Goal: Transaction & Acquisition: Obtain resource

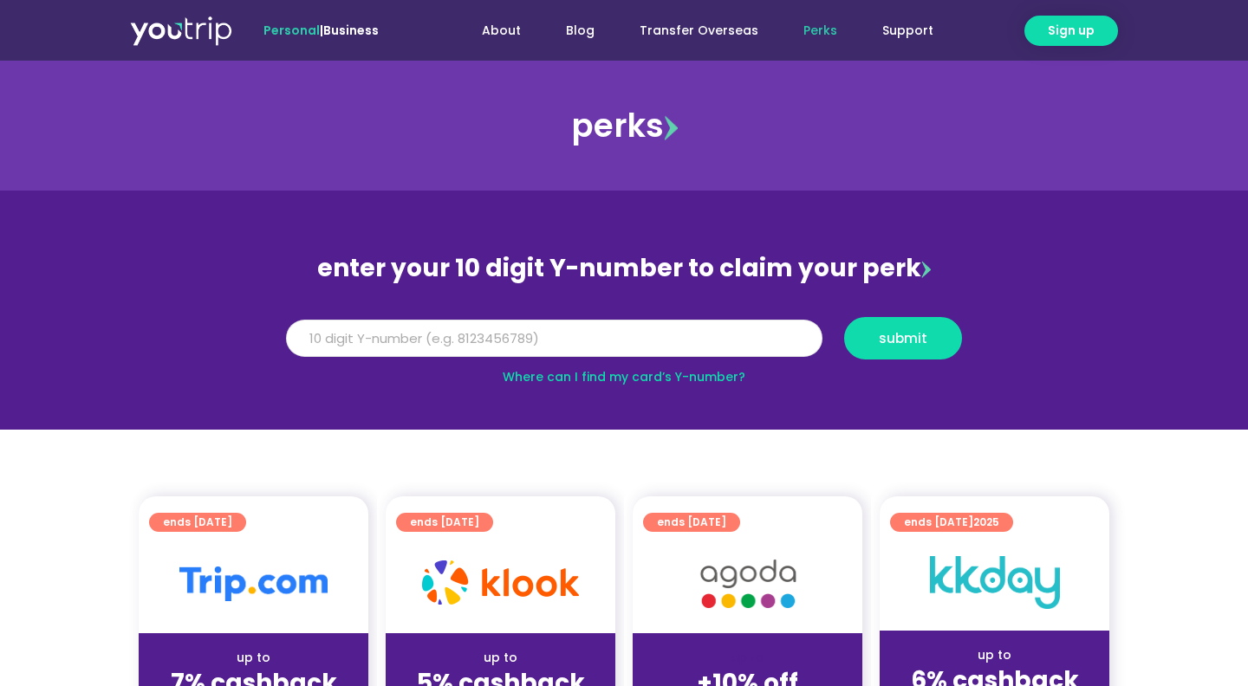
click at [622, 335] on input "Y Number" at bounding box center [554, 339] width 536 height 38
type input "8164976701"
click at [894, 350] on button "submit" at bounding box center [903, 338] width 118 height 42
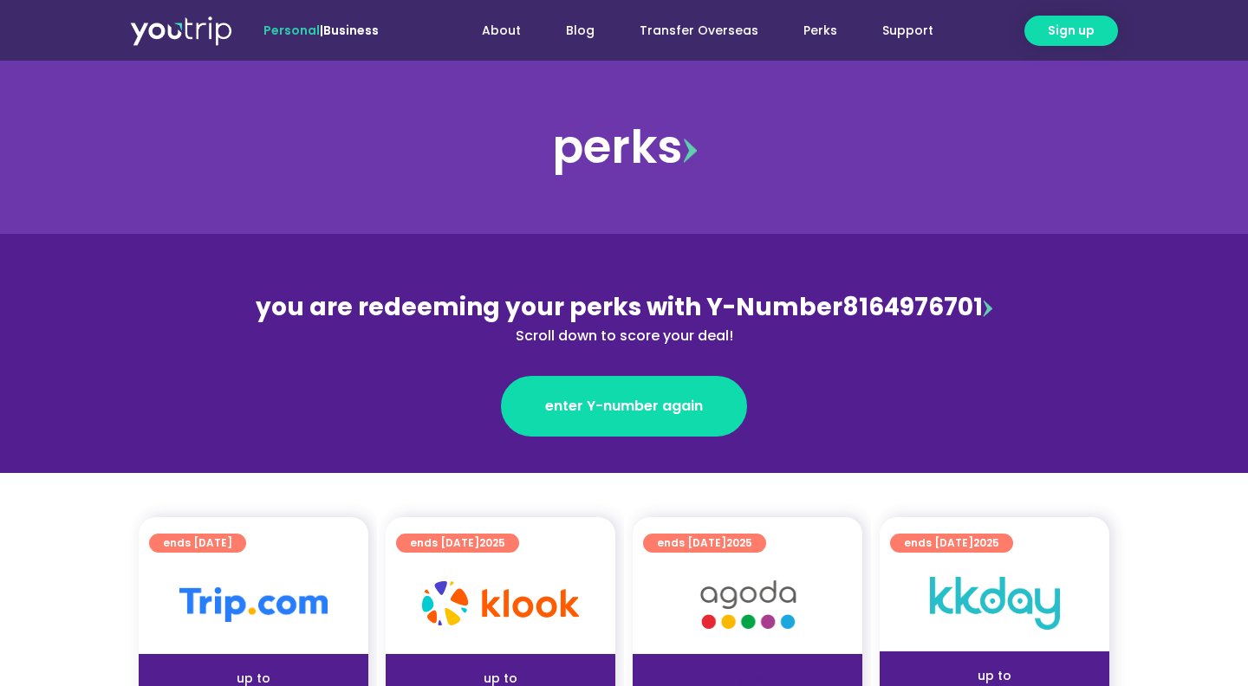
click at [904, 292] on div "you are redeeming your perks with Y-Number 8164976701 Scroll down to score your…" at bounding box center [624, 317] width 752 height 57
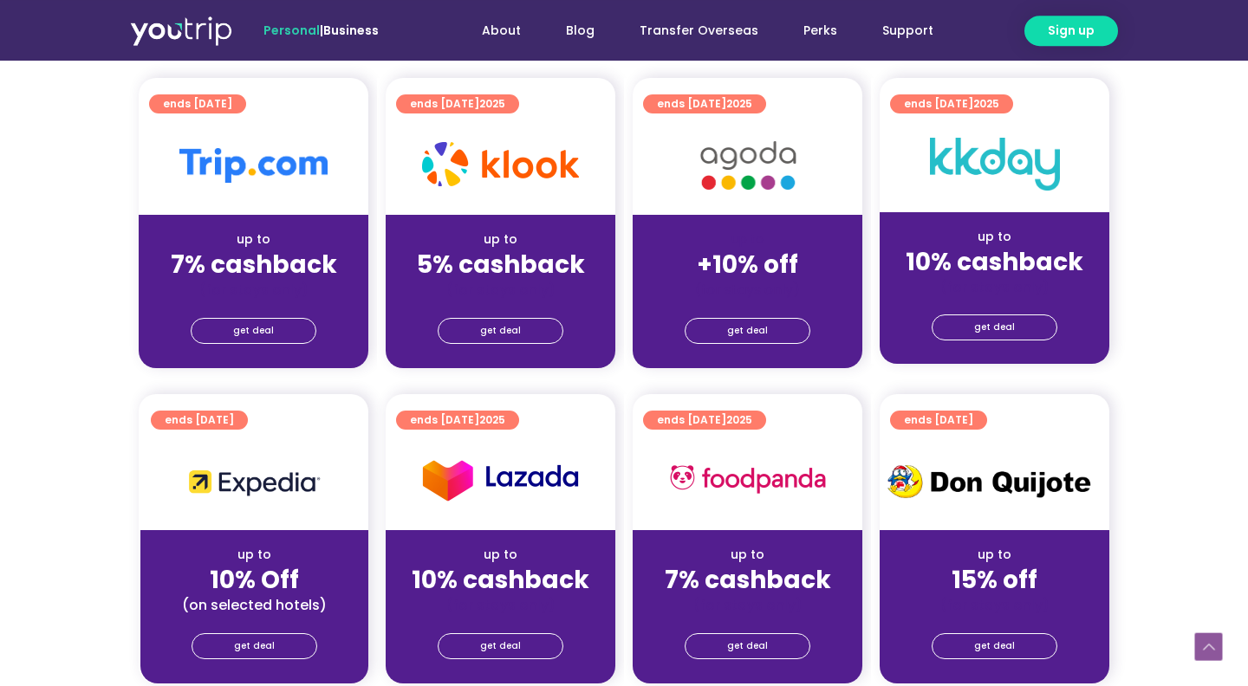
scroll to position [468, 0]
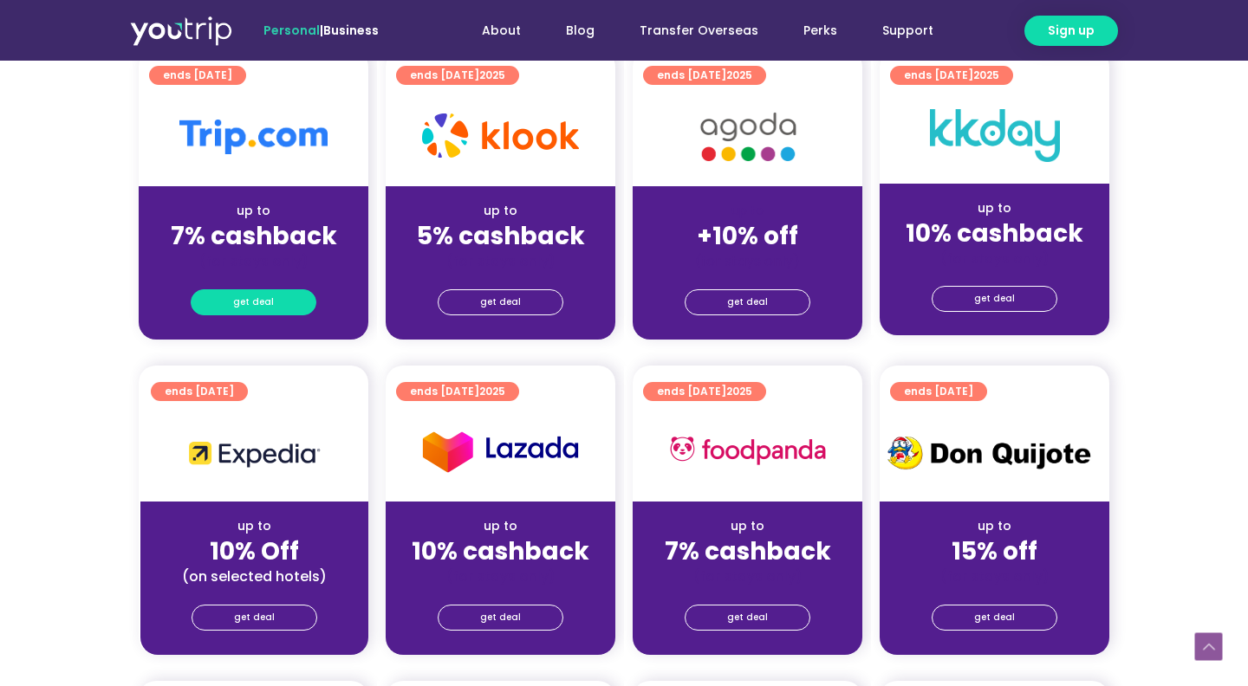
click at [249, 303] on span "get deal" at bounding box center [253, 302] width 41 height 24
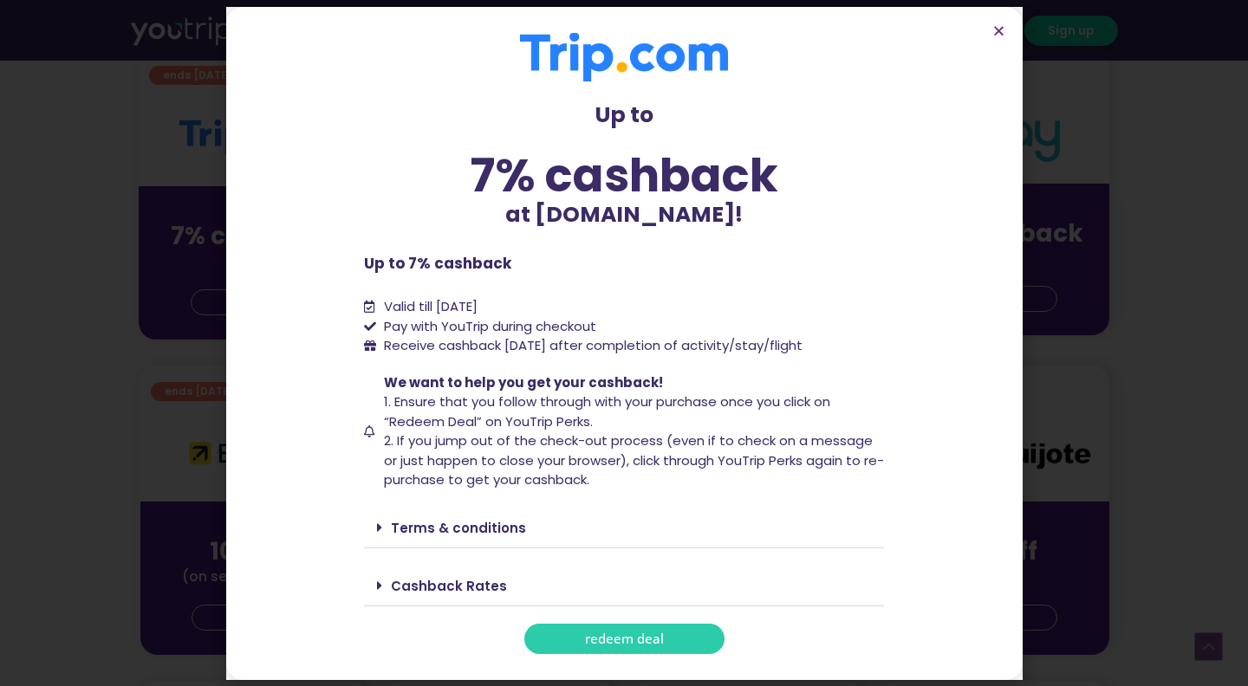
click at [604, 635] on span "redeem deal" at bounding box center [624, 639] width 79 height 13
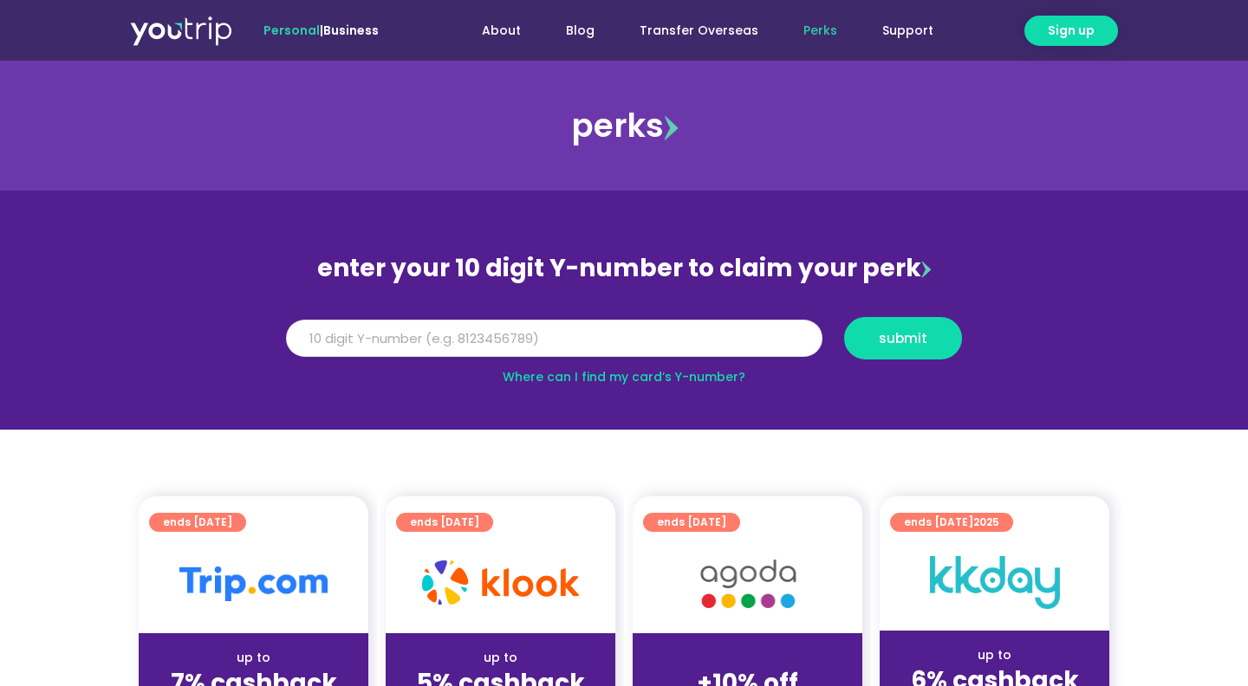
click at [536, 335] on input "Y Number" at bounding box center [554, 339] width 536 height 38
click at [887, 334] on span "submit" at bounding box center [903, 338] width 49 height 13
type input "8164976701"
click at [890, 340] on span "submit" at bounding box center [903, 338] width 49 height 13
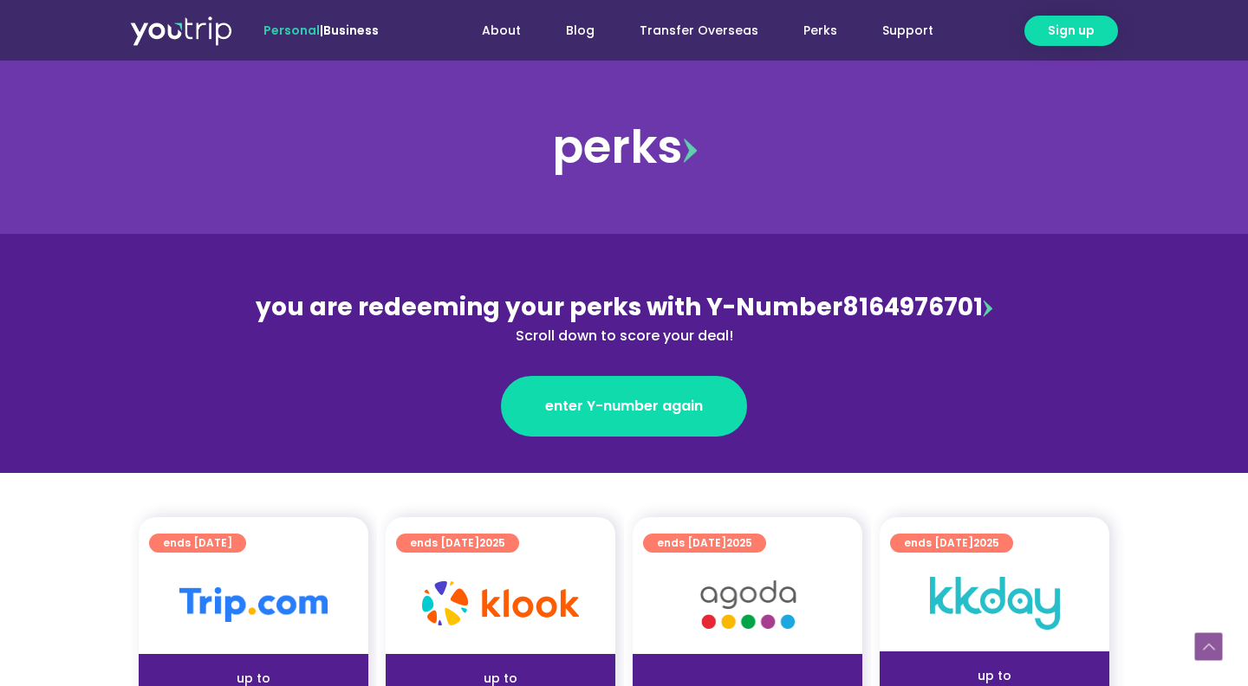
scroll to position [468, 0]
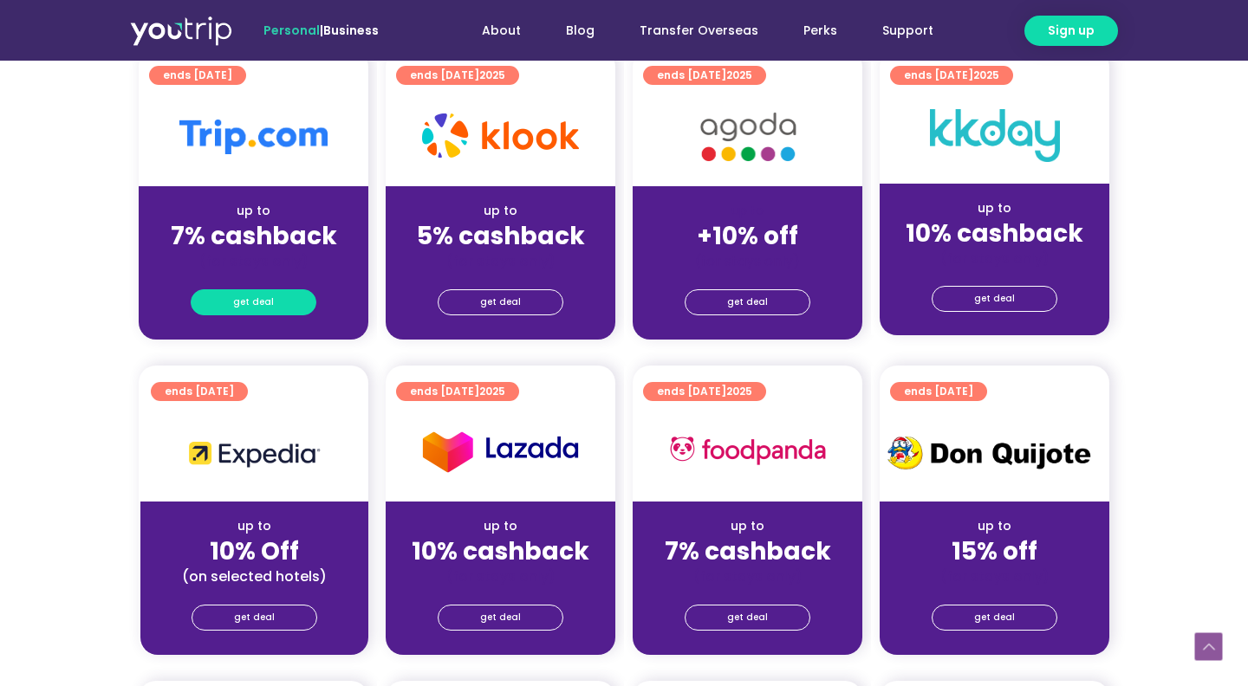
click at [269, 304] on span "get deal" at bounding box center [253, 302] width 41 height 24
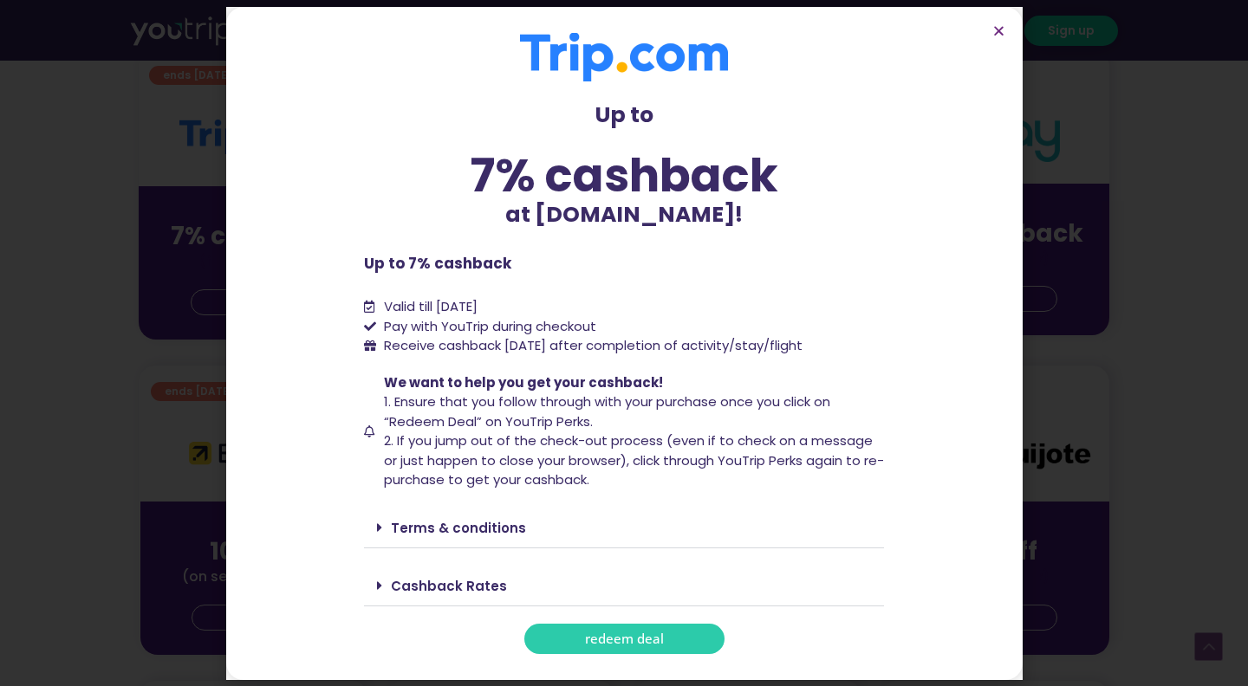
click at [627, 638] on span "redeem deal" at bounding box center [624, 639] width 79 height 13
